Goal: Book appointment/travel/reservation

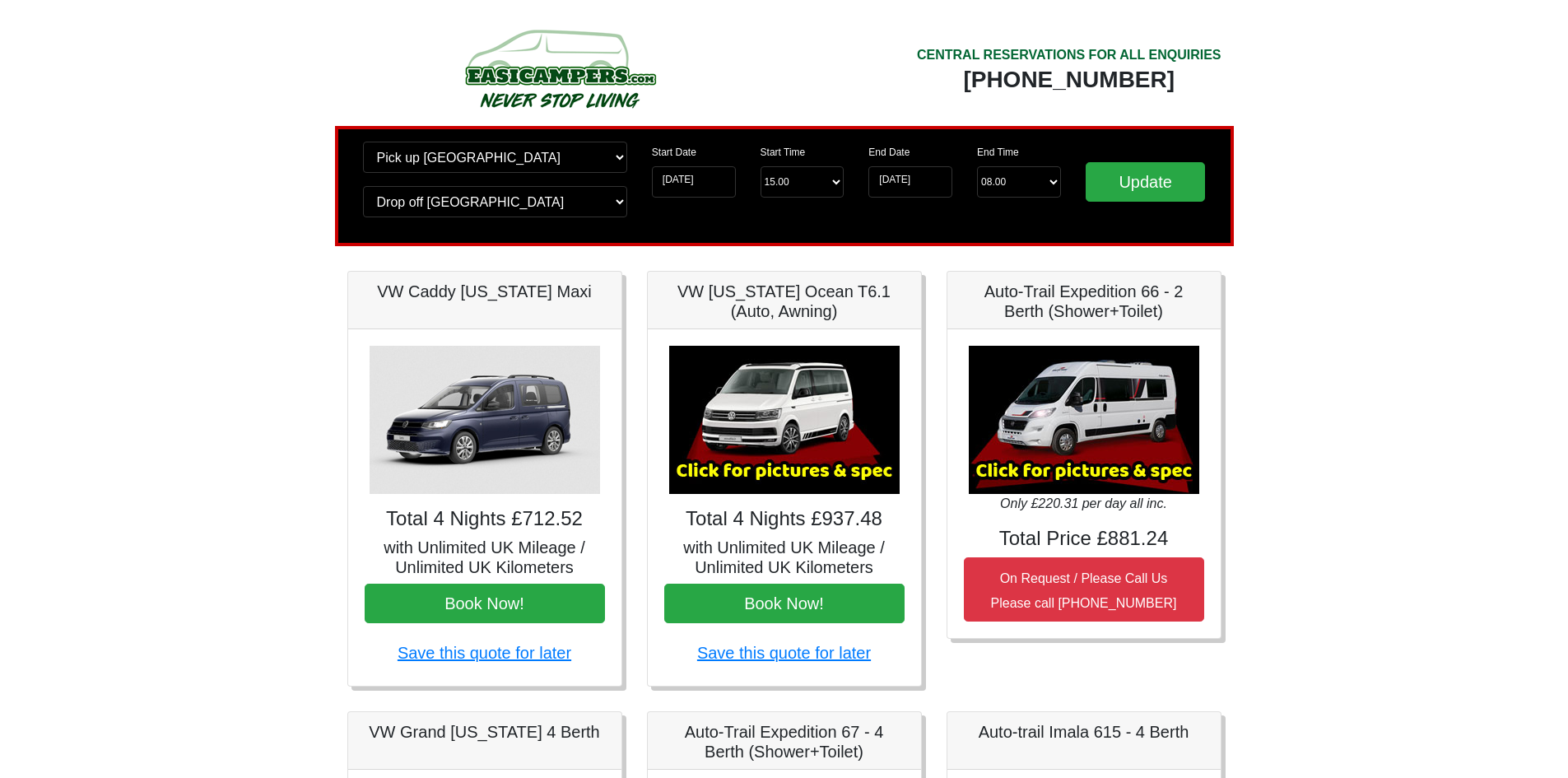
click at [775, 395] on img at bounding box center [784, 419] width 231 height 148
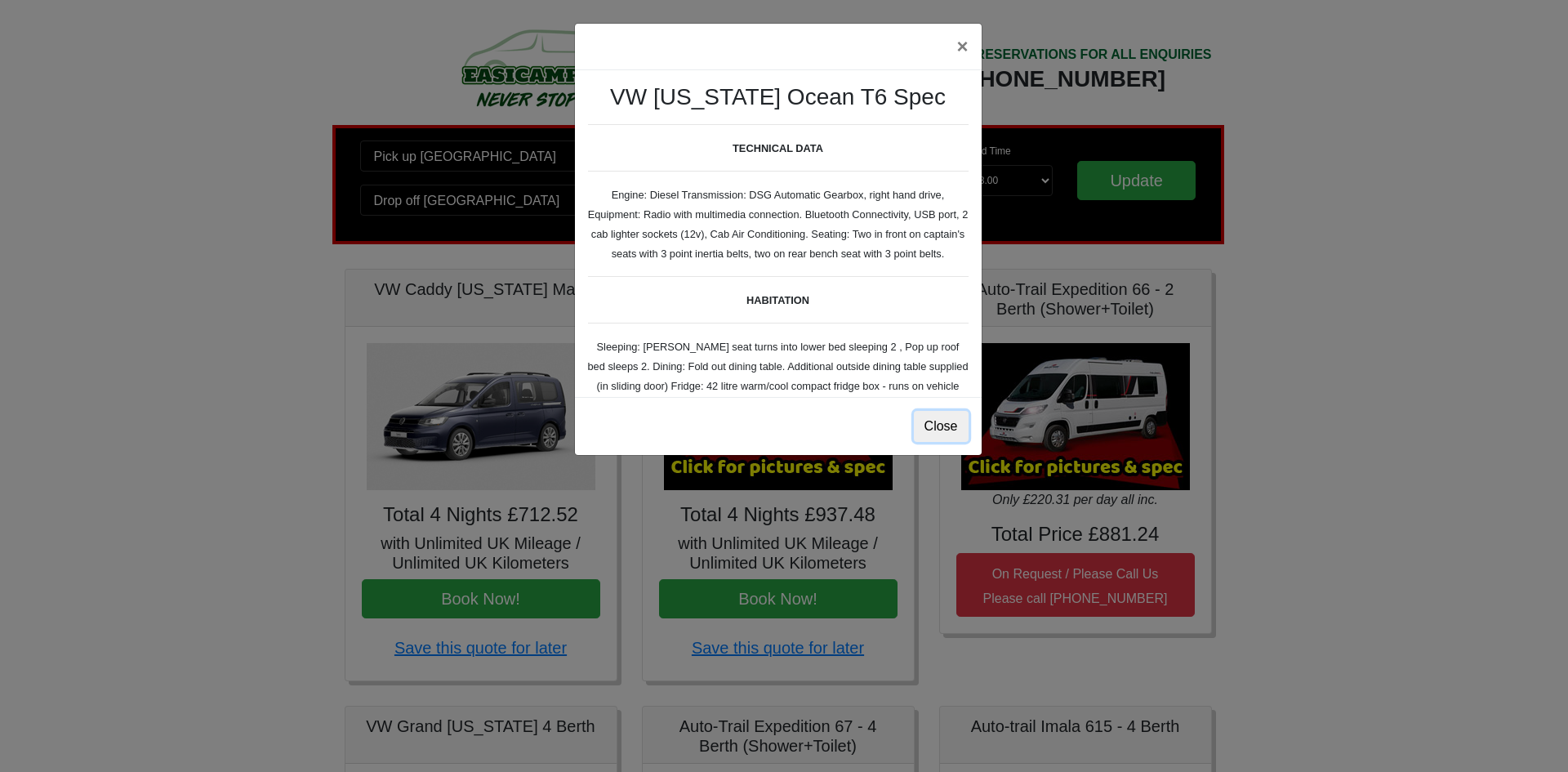
click at [936, 427] on button "Close" at bounding box center [941, 426] width 54 height 31
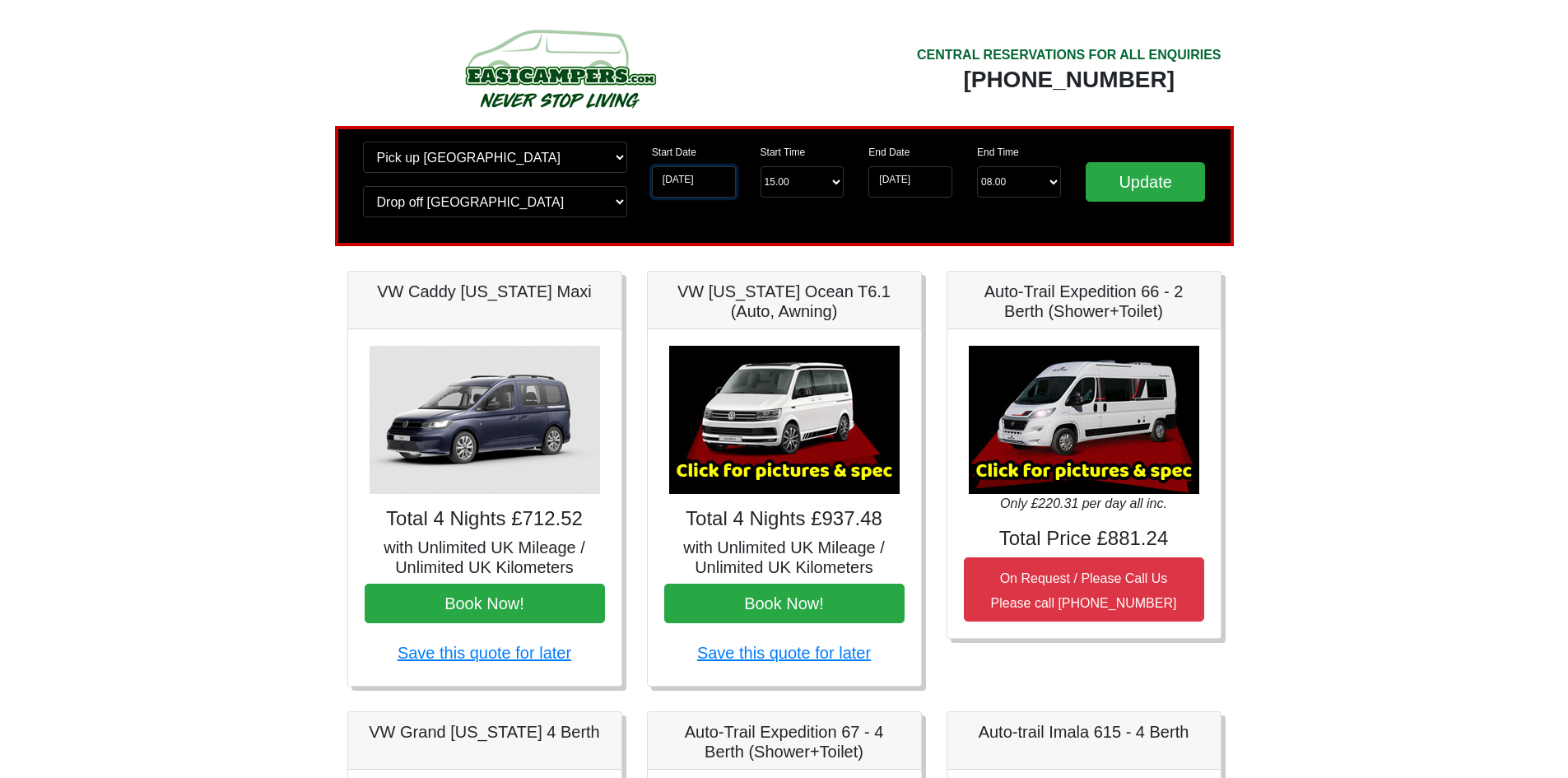
click at [696, 181] on input "[DATE]" at bounding box center [694, 181] width 83 height 31
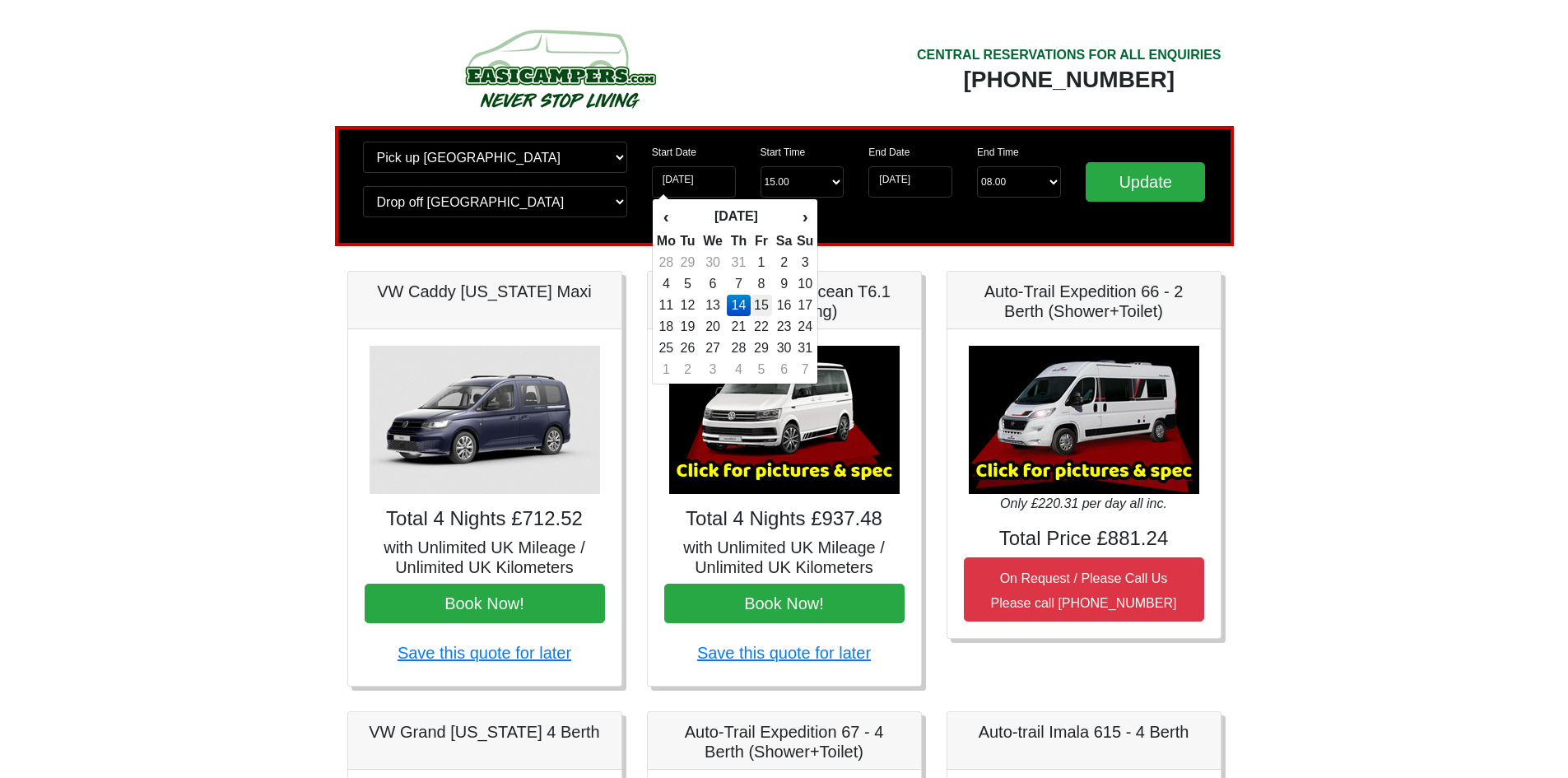
click at [761, 306] on td "15" at bounding box center [761, 305] width 22 height 22
type input "[DATE]"
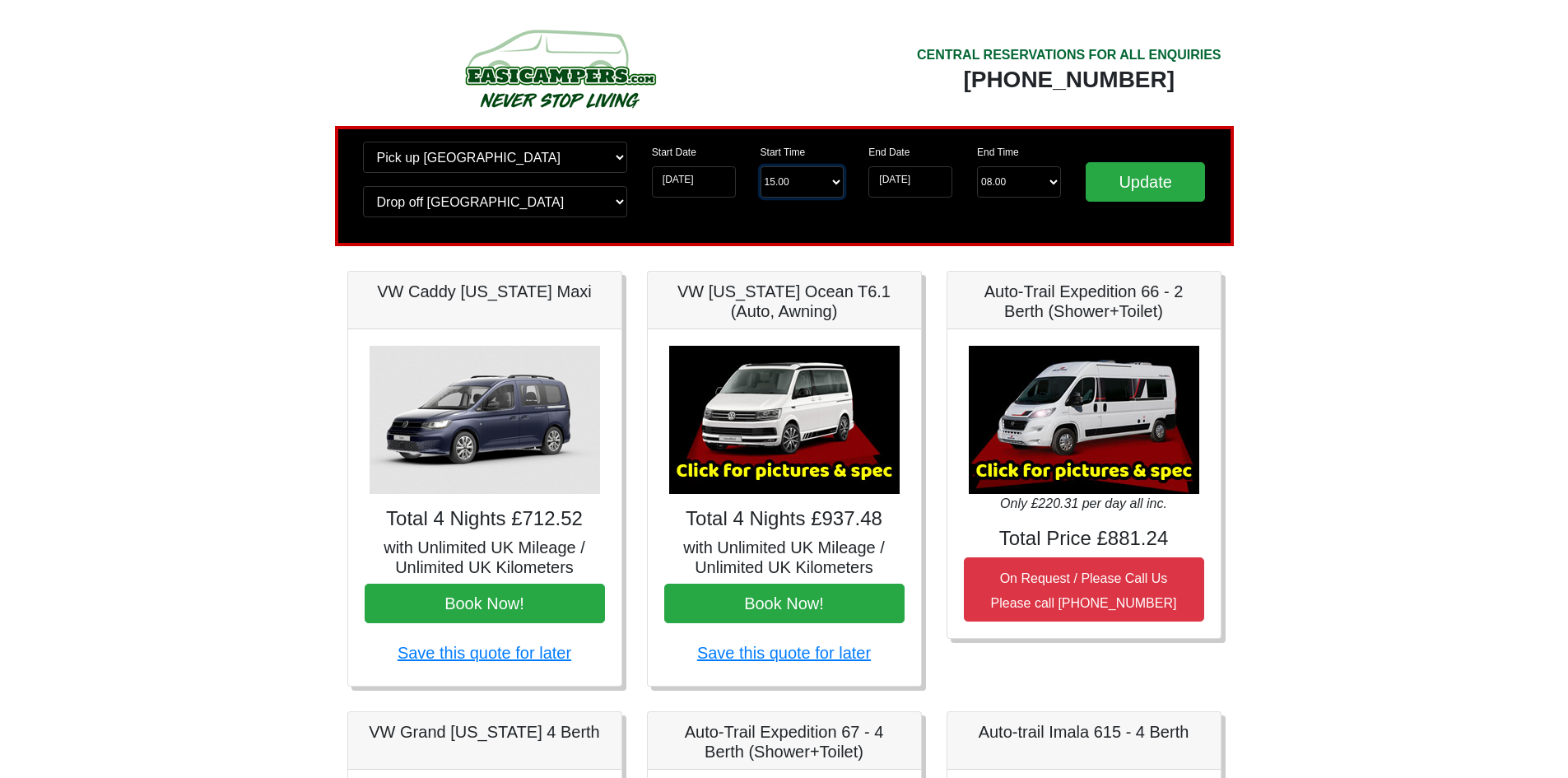
click at [842, 177] on select "Start Time 15.00 -------- 11.00 am ([DATE] & [DATE] Only) 12.00 pm ([DATE]) 13.…" at bounding box center [802, 181] width 83 height 31
click at [674, 221] on div "Start Date [DATE] Start Time Start Time 15.00 -------- 11.00 am ([DATE] & [DATE…" at bounding box center [747, 185] width 218 height 88
click at [614, 156] on select "Change pick up location? Pick up [GEOGRAPHIC_DATA] [GEOGRAPHIC_DATA] [GEOGRAPHI…" at bounding box center [495, 156] width 264 height 31
select select "WOL"
click at [363, 141] on select "Change pick up location? Pick up [GEOGRAPHIC_DATA] [GEOGRAPHIC_DATA] [GEOGRAPHI…" at bounding box center [495, 156] width 264 height 31
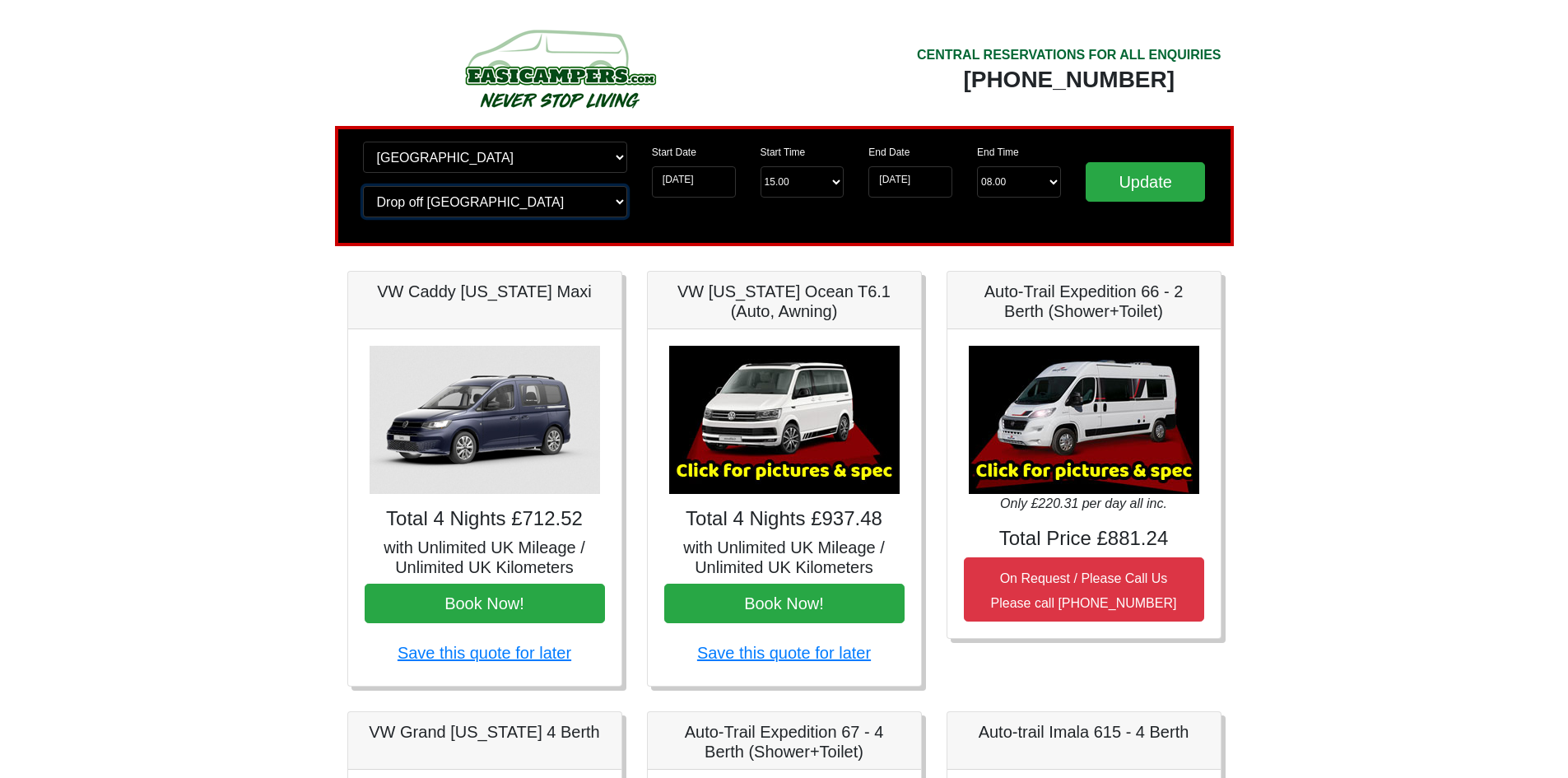
click at [586, 201] on select "Change drop off location? Drop off [GEOGRAPHIC_DATA] [GEOGRAPHIC_DATA] [GEOGRAP…" at bounding box center [495, 201] width 264 height 31
select select "WOL"
click at [363, 186] on select "Change drop off location? Drop off [GEOGRAPHIC_DATA] [GEOGRAPHIC_DATA] [GEOGRAP…" at bounding box center [495, 201] width 264 height 31
click at [1128, 178] on input "Update" at bounding box center [1145, 182] width 120 height 40
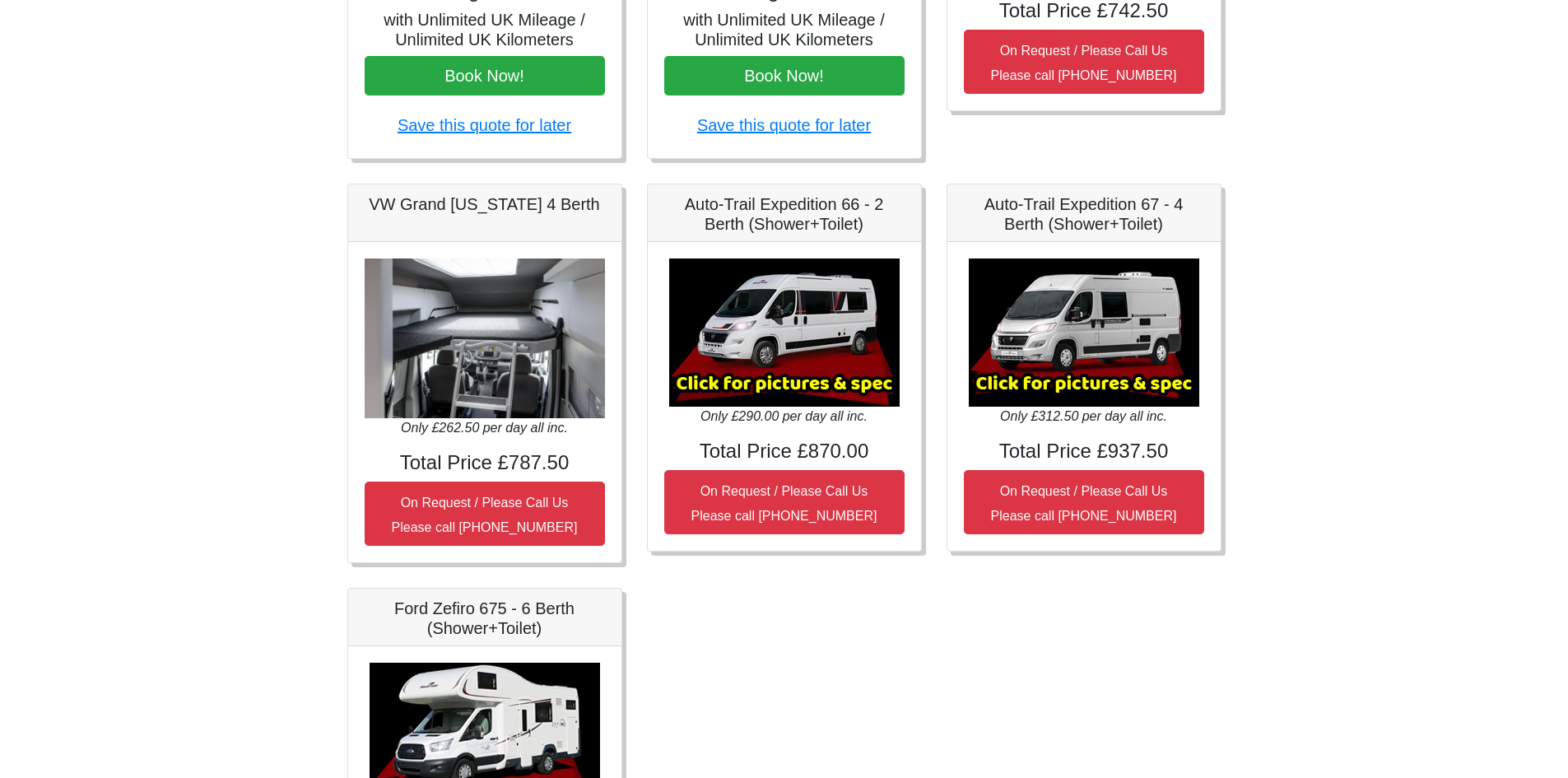
scroll to position [275, 0]
